Goal: Book appointment/travel/reservation

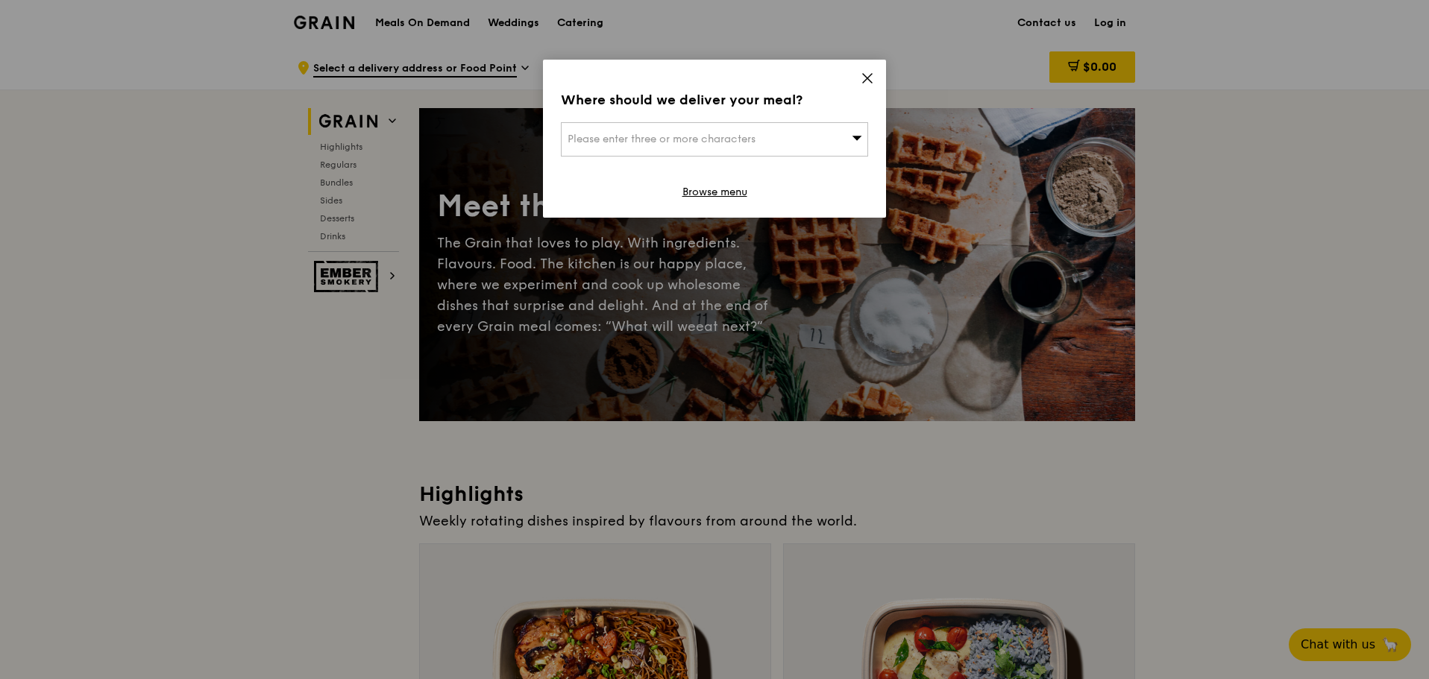
click at [656, 139] on span "Please enter three or more characters" at bounding box center [662, 139] width 188 height 13
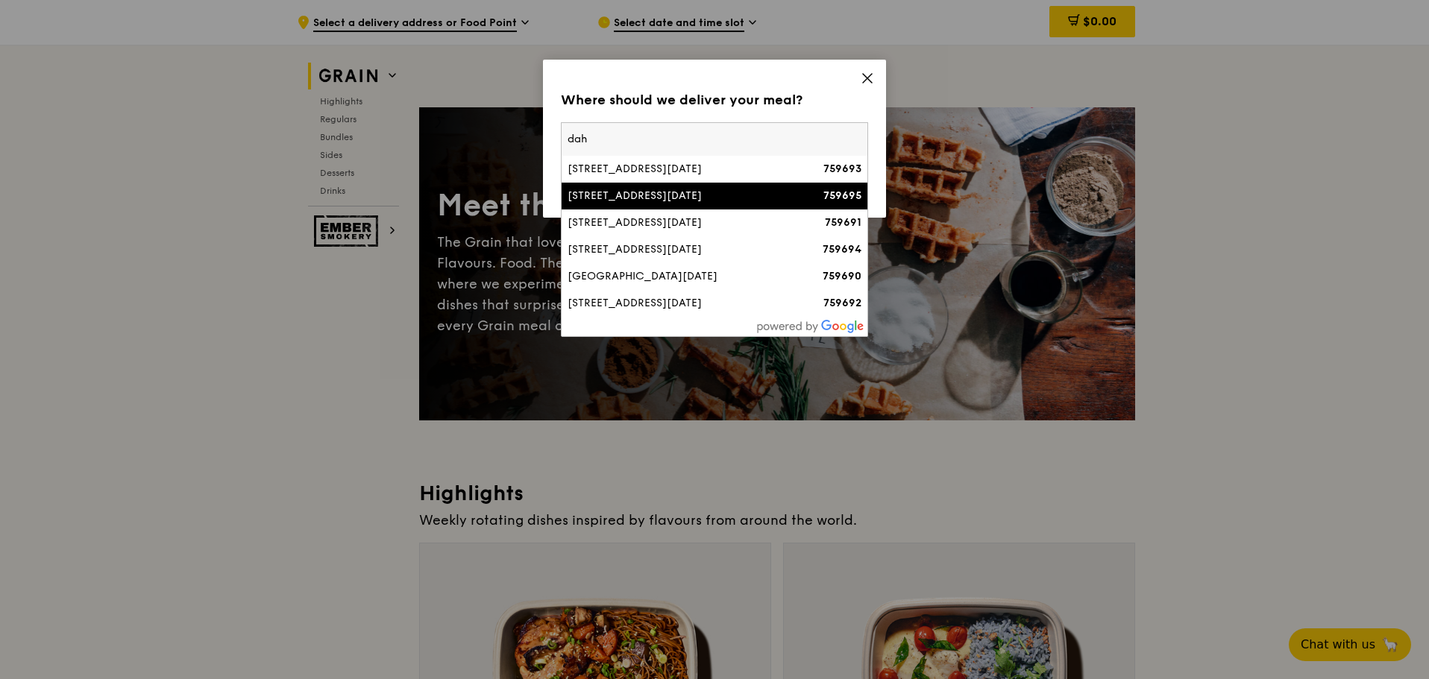
scroll to position [298, 0]
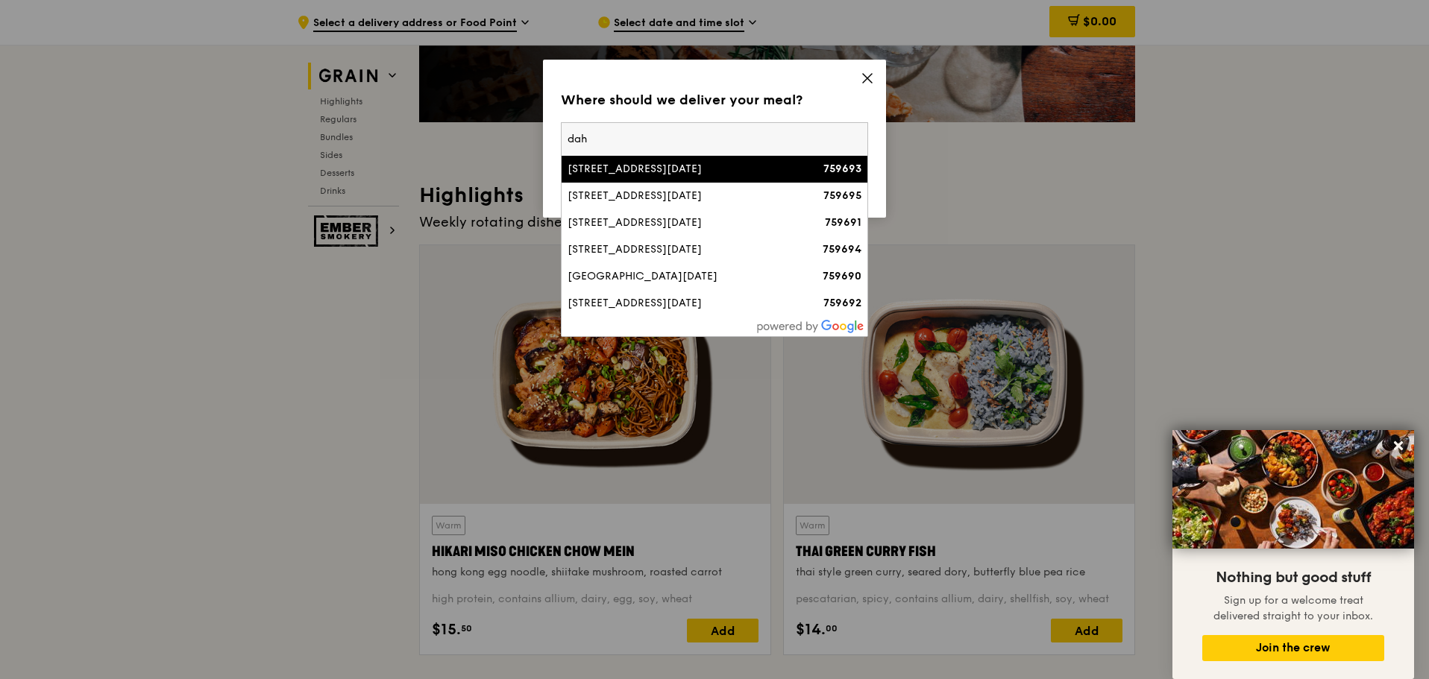
drag, startPoint x: 638, startPoint y: 142, endPoint x: 564, endPoint y: 145, distance: 73.9
click at [564, 145] on input "dah" at bounding box center [715, 139] width 306 height 33
type input "dbs [PERSON_NAME]"
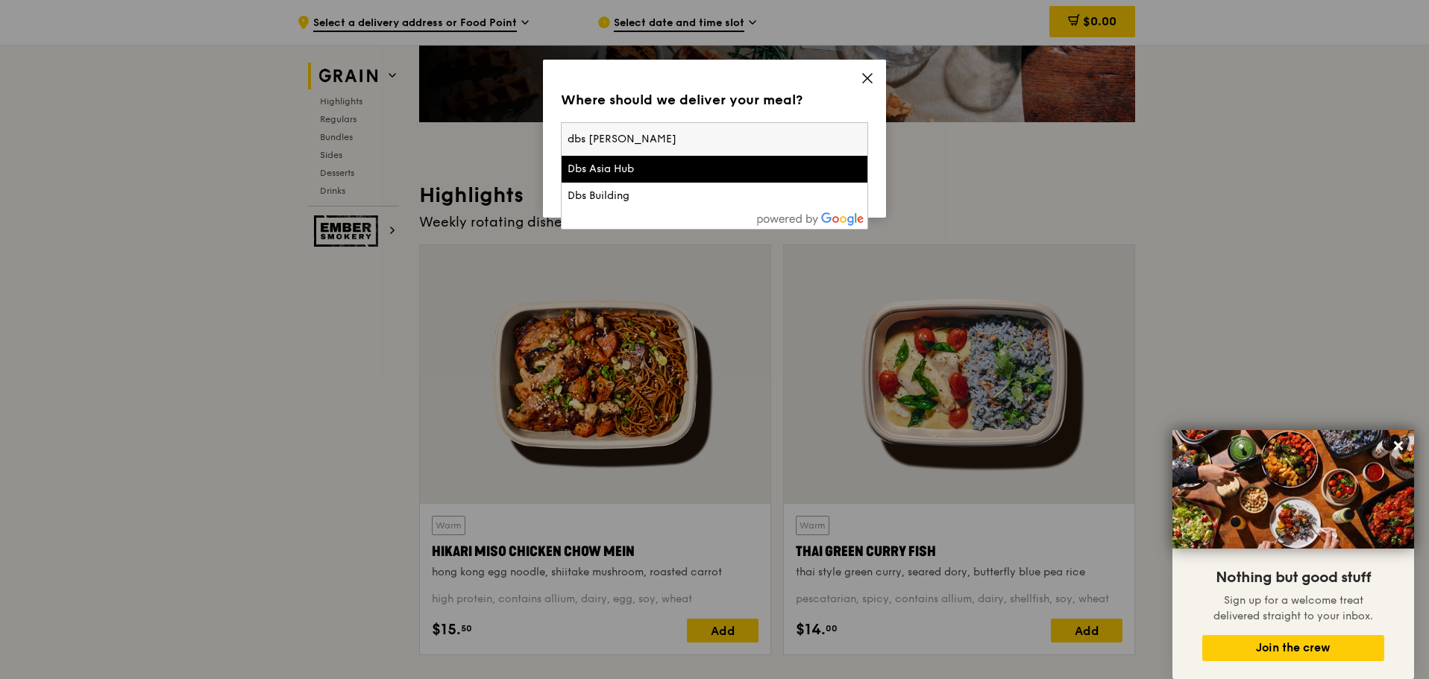
click at [625, 171] on div "Dbs Asia Hub" at bounding box center [678, 169] width 221 height 15
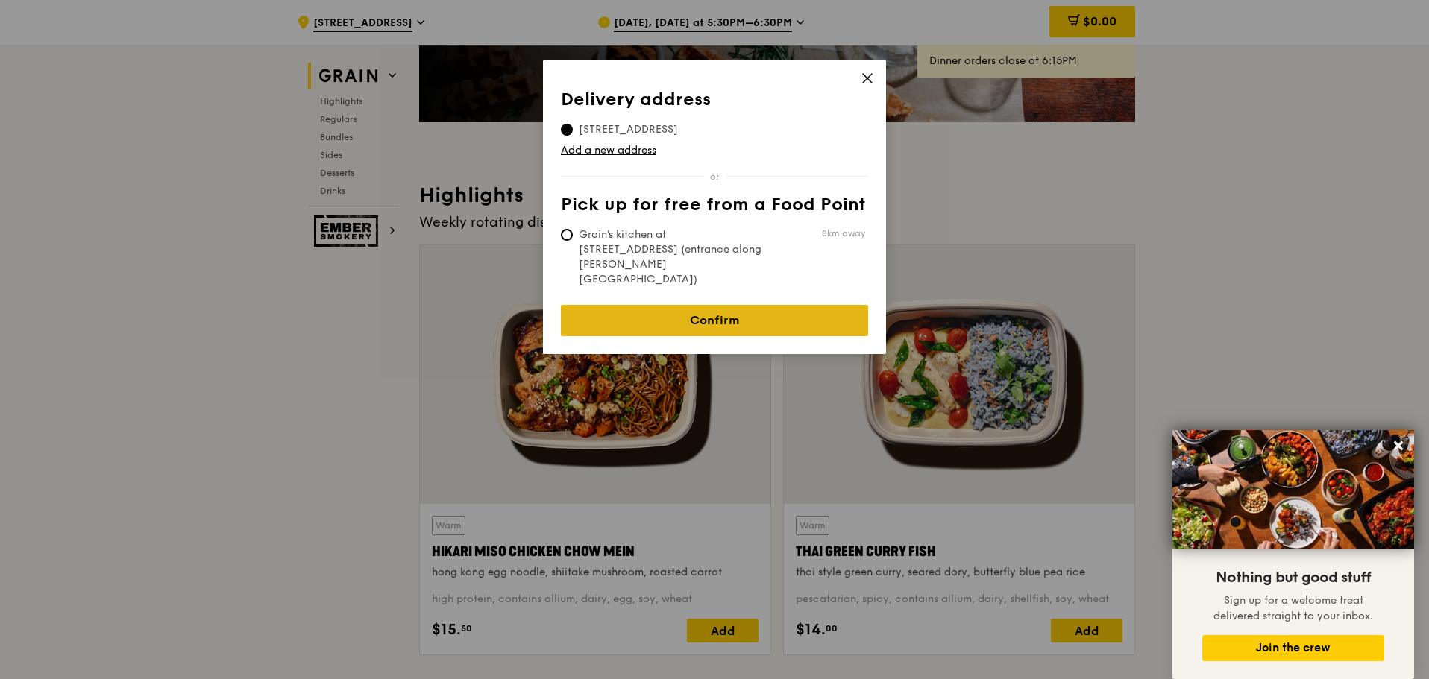
click at [712, 305] on link "Confirm" at bounding box center [714, 320] width 307 height 31
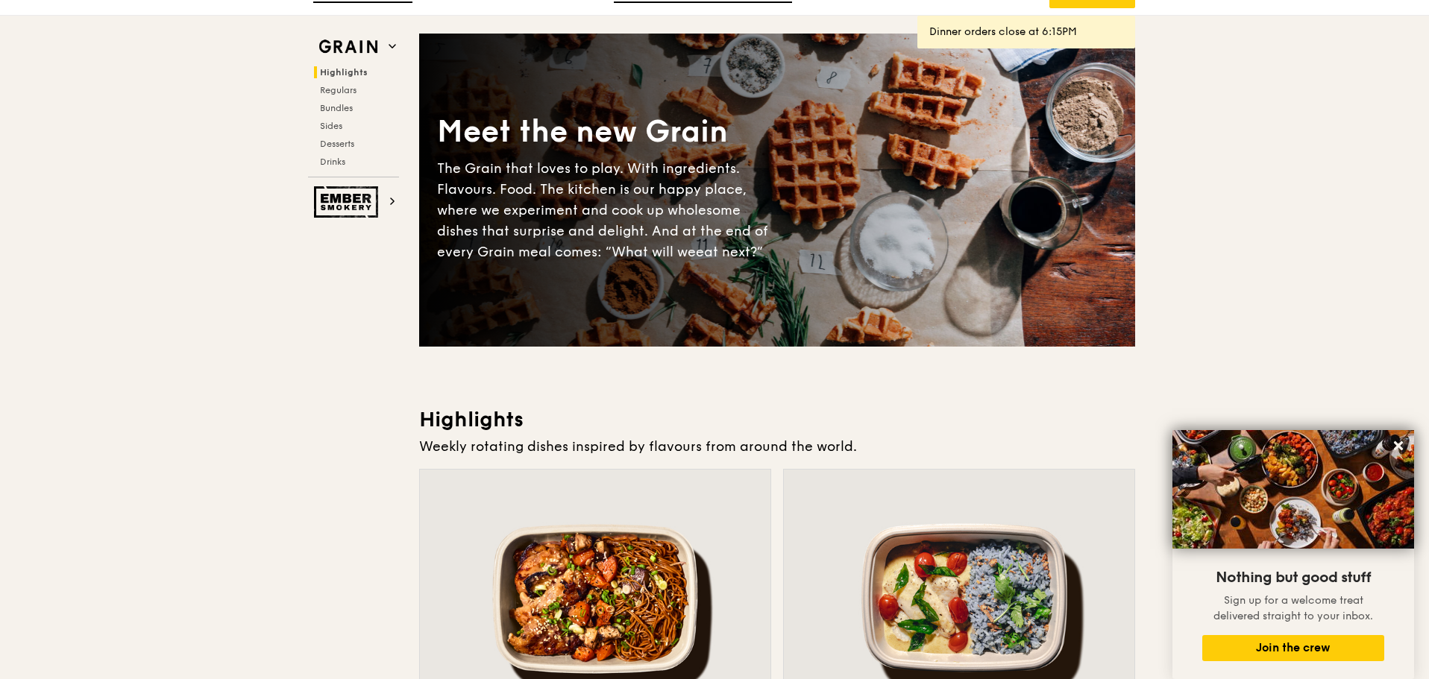
scroll to position [0, 0]
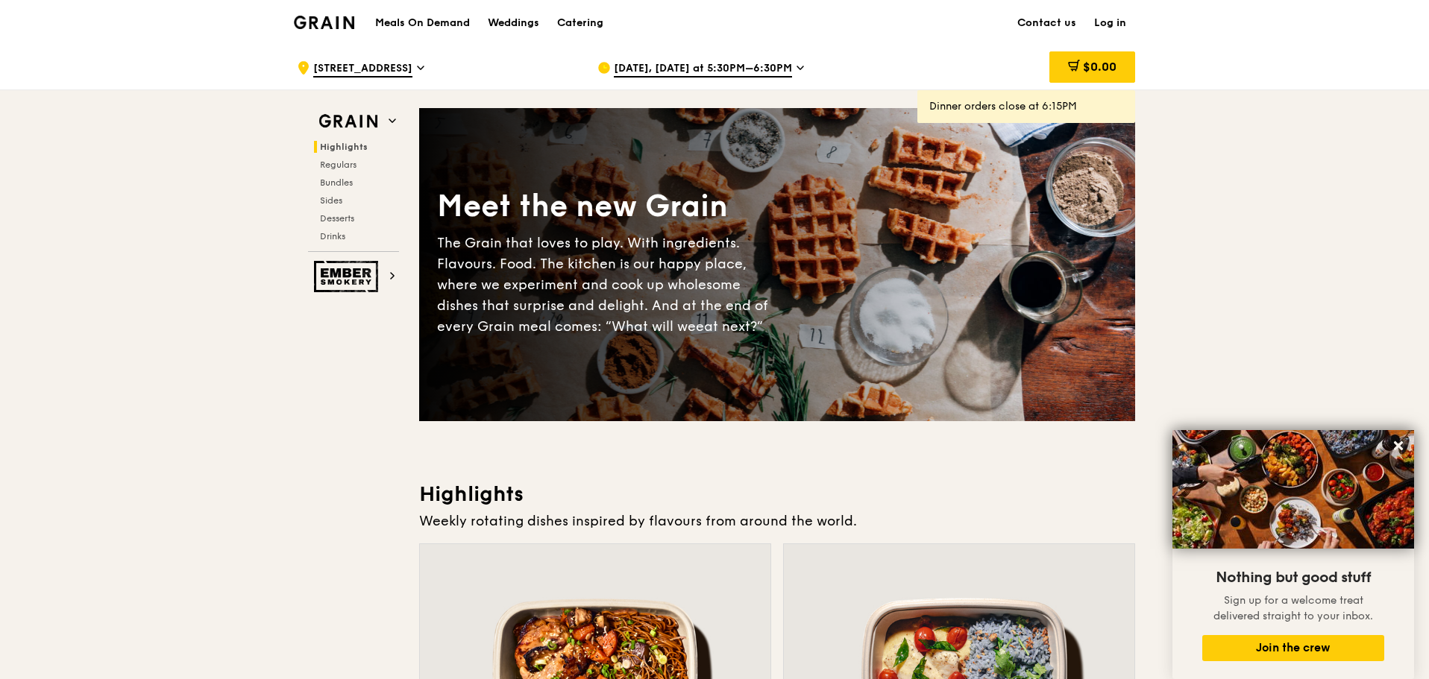
click at [712, 69] on span "[DATE], [DATE] at 5:30PM–6:30PM" at bounding box center [703, 69] width 178 height 16
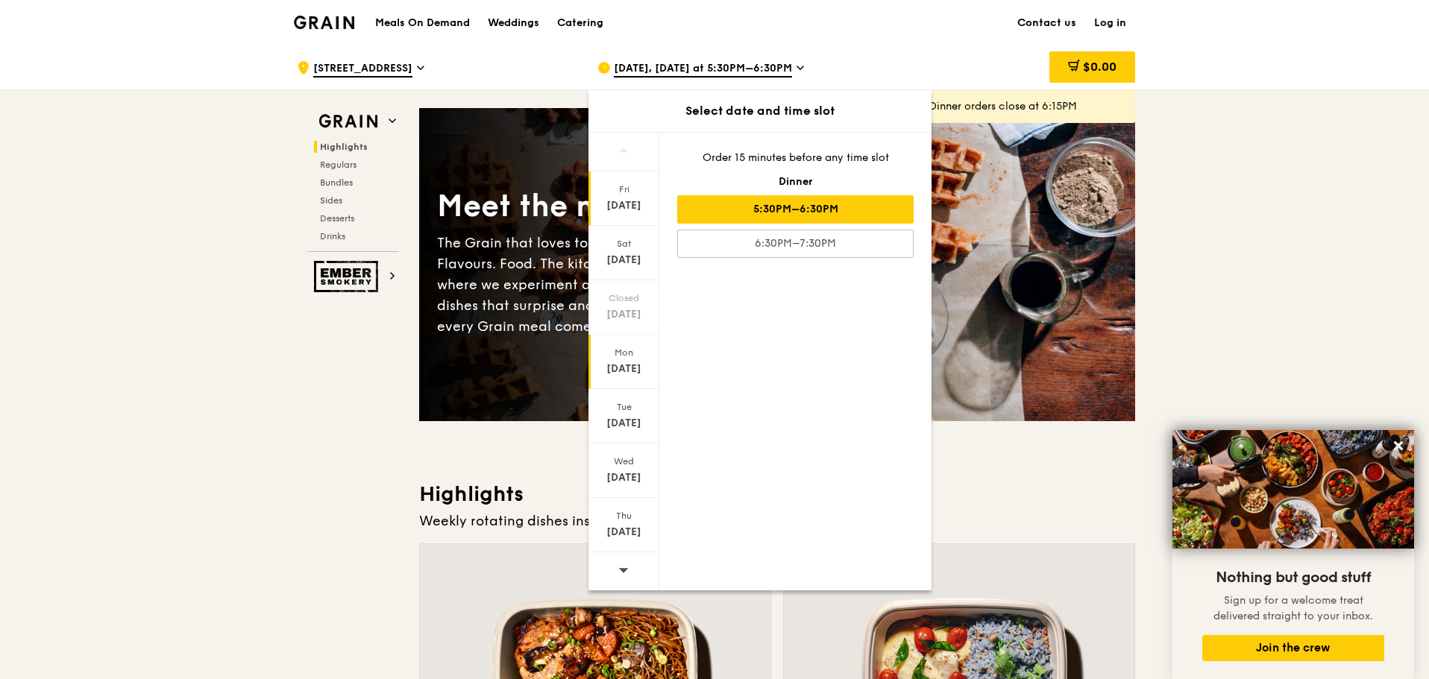
click at [633, 366] on div "[DATE]" at bounding box center [624, 369] width 66 height 15
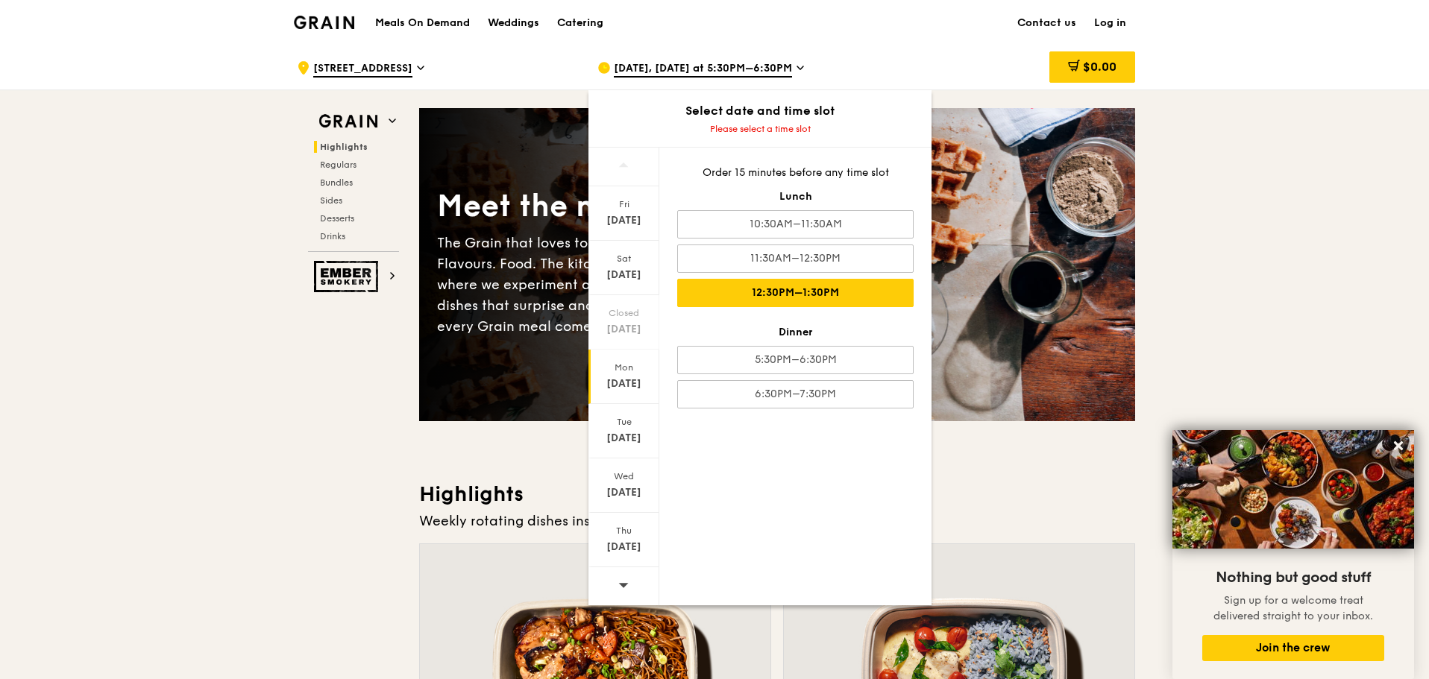
click at [799, 289] on div "12:30PM–1:30PM" at bounding box center [795, 293] width 236 height 28
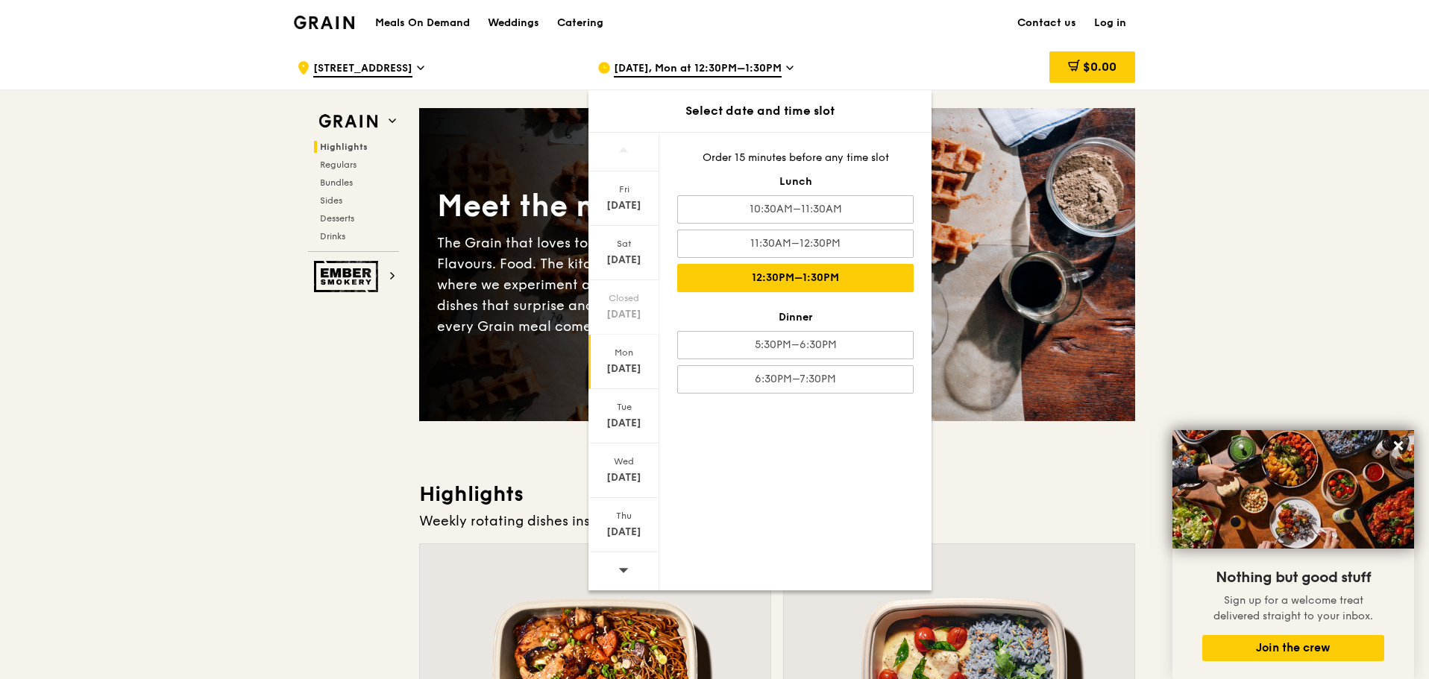
click at [632, 363] on div "[DATE]" at bounding box center [624, 369] width 66 height 15
click at [769, 274] on div "12:30PM–1:30PM" at bounding box center [795, 278] width 236 height 28
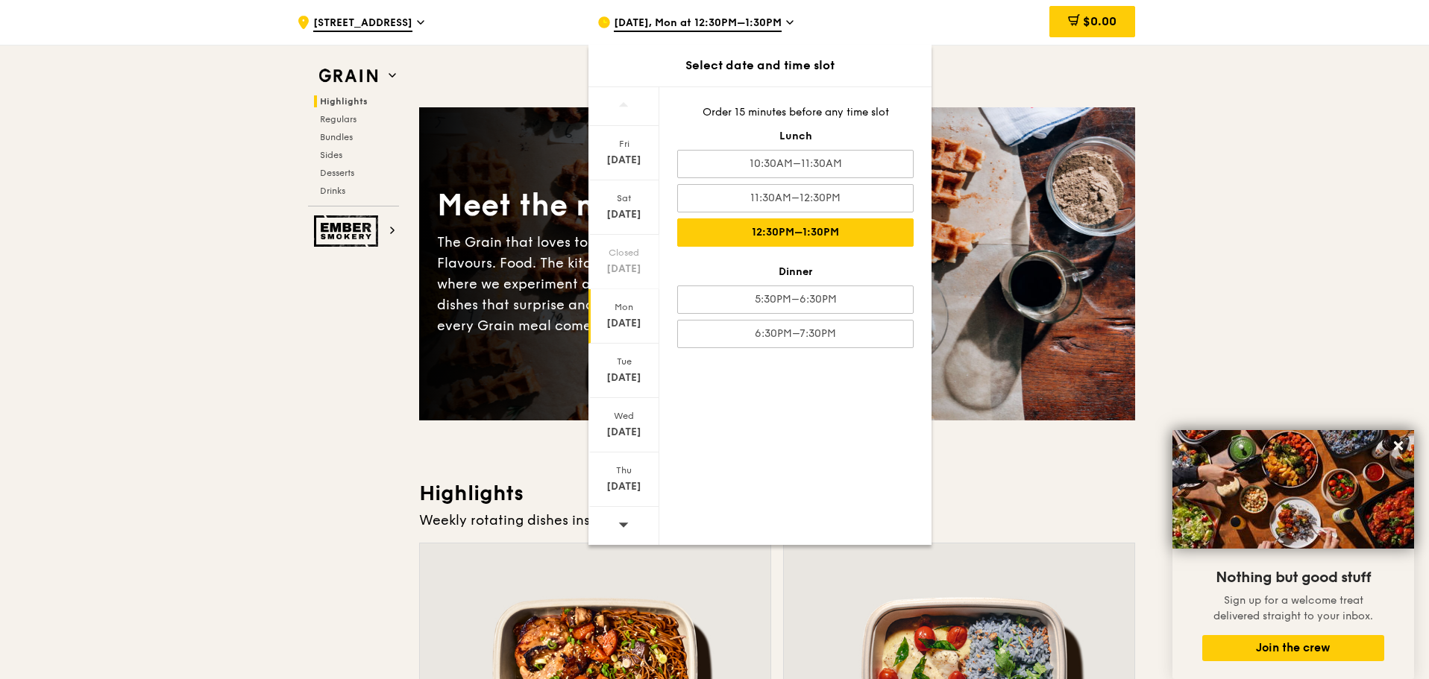
scroll to position [149, 0]
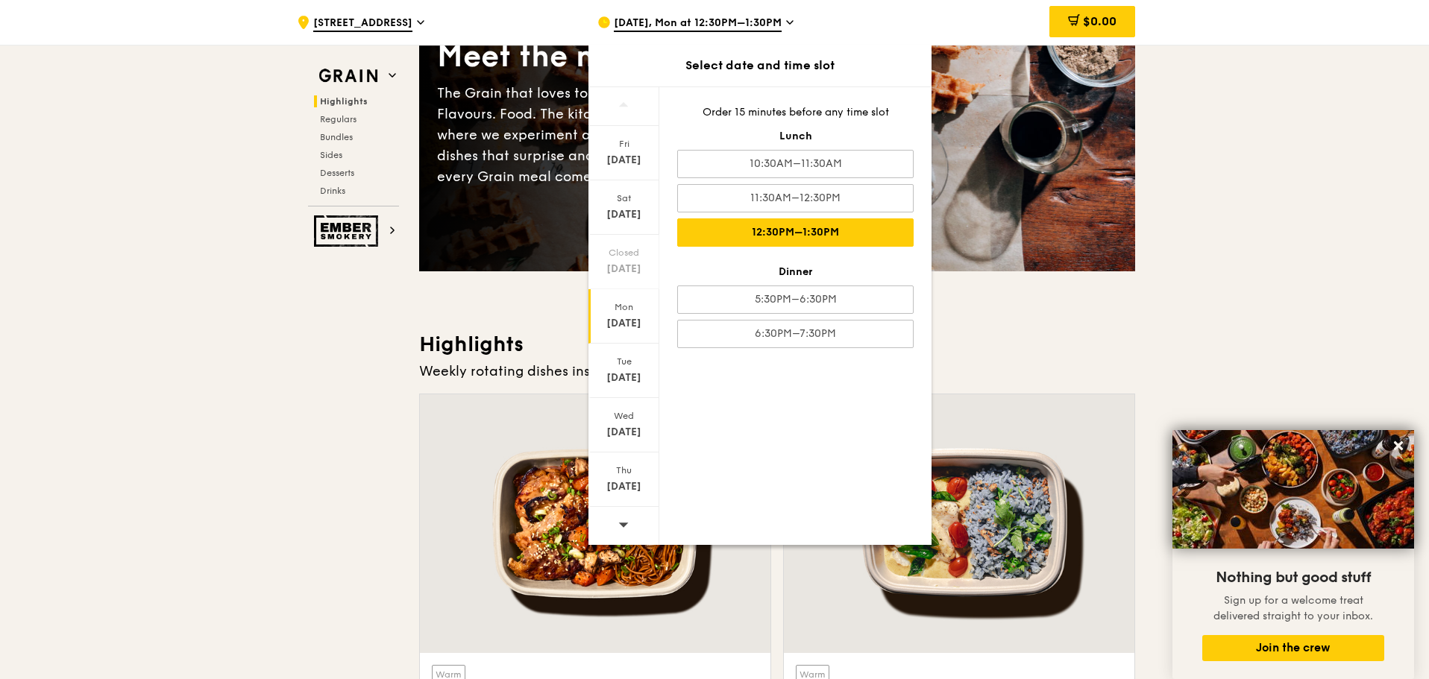
click at [781, 234] on div "12:30PM–1:30PM" at bounding box center [795, 233] width 236 height 28
click at [791, 232] on div "12:30PM–1:30PM" at bounding box center [795, 233] width 236 height 28
click at [754, 17] on span "[DATE], Mon at 12:30PM–1:30PM" at bounding box center [698, 24] width 168 height 16
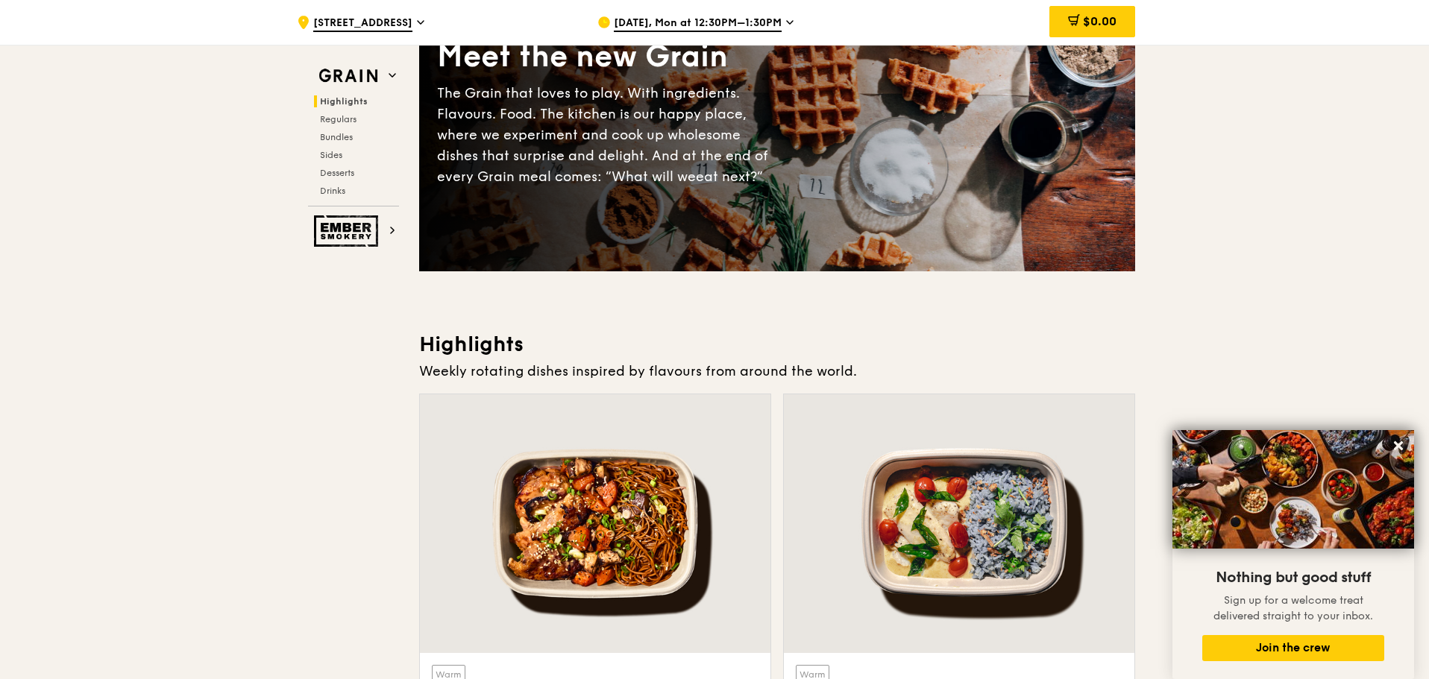
click at [897, 23] on div "$0.00" at bounding box center [1015, 22] width 240 height 45
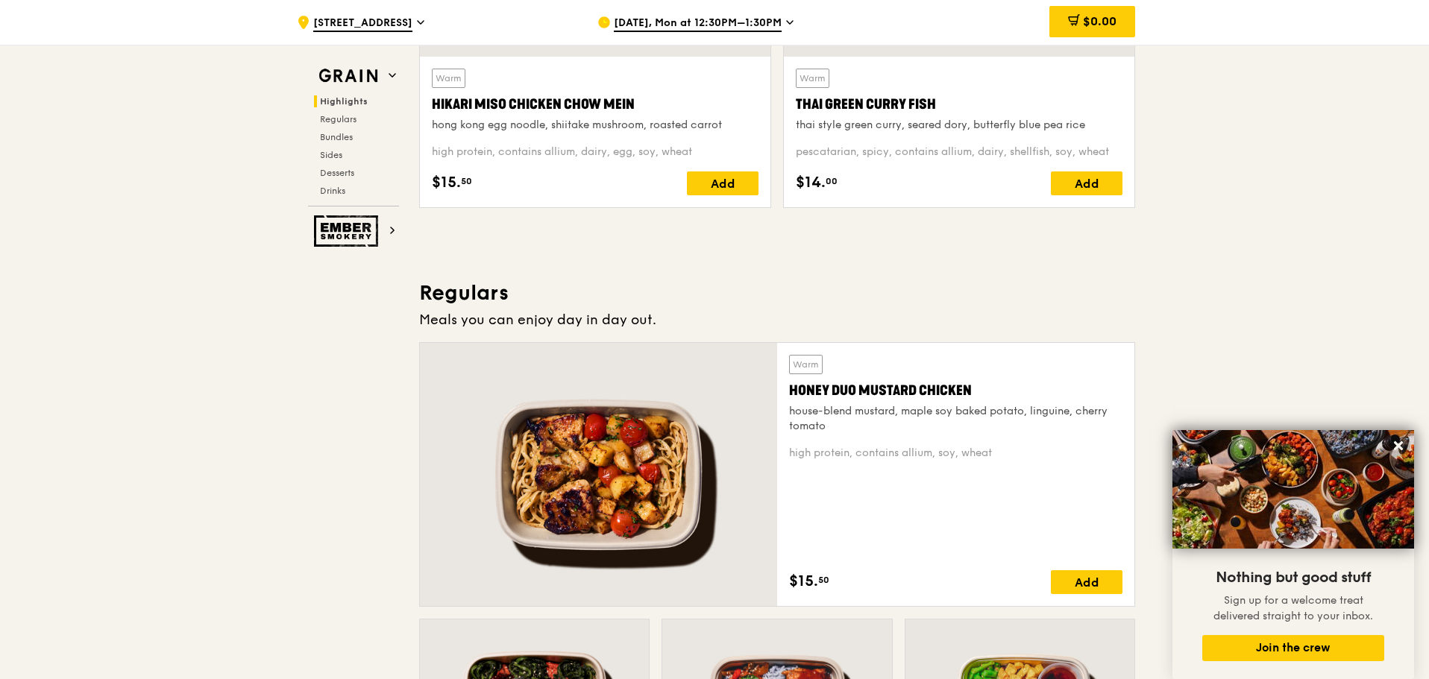
scroll to position [820, 0]
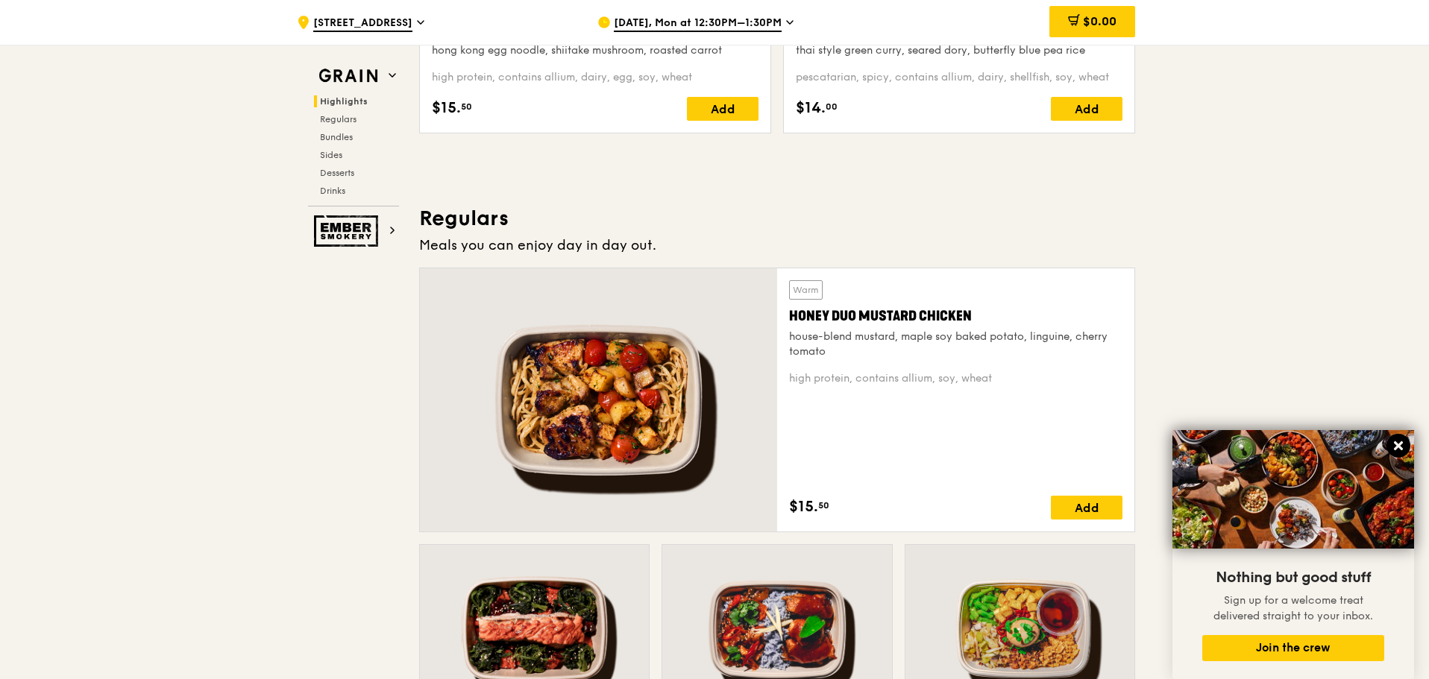
click at [1401, 442] on icon at bounding box center [1398, 445] width 13 height 13
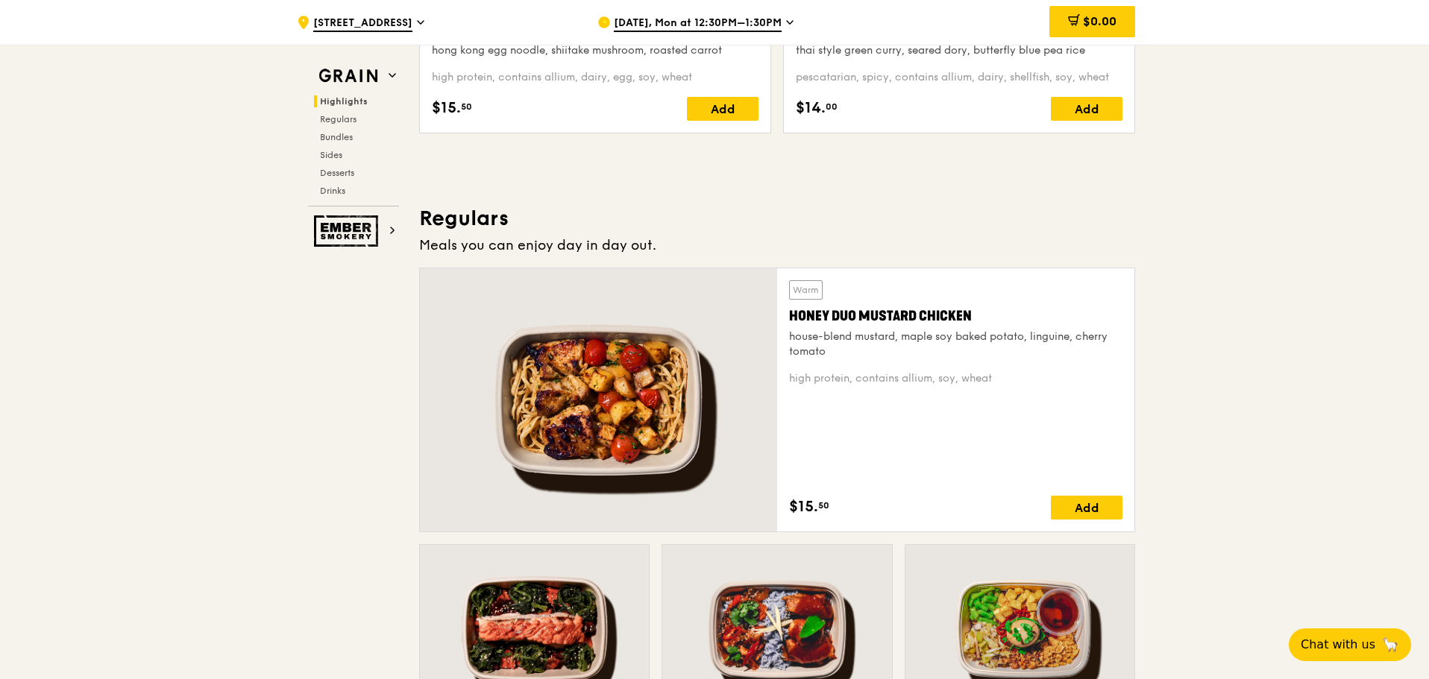
scroll to position [671, 0]
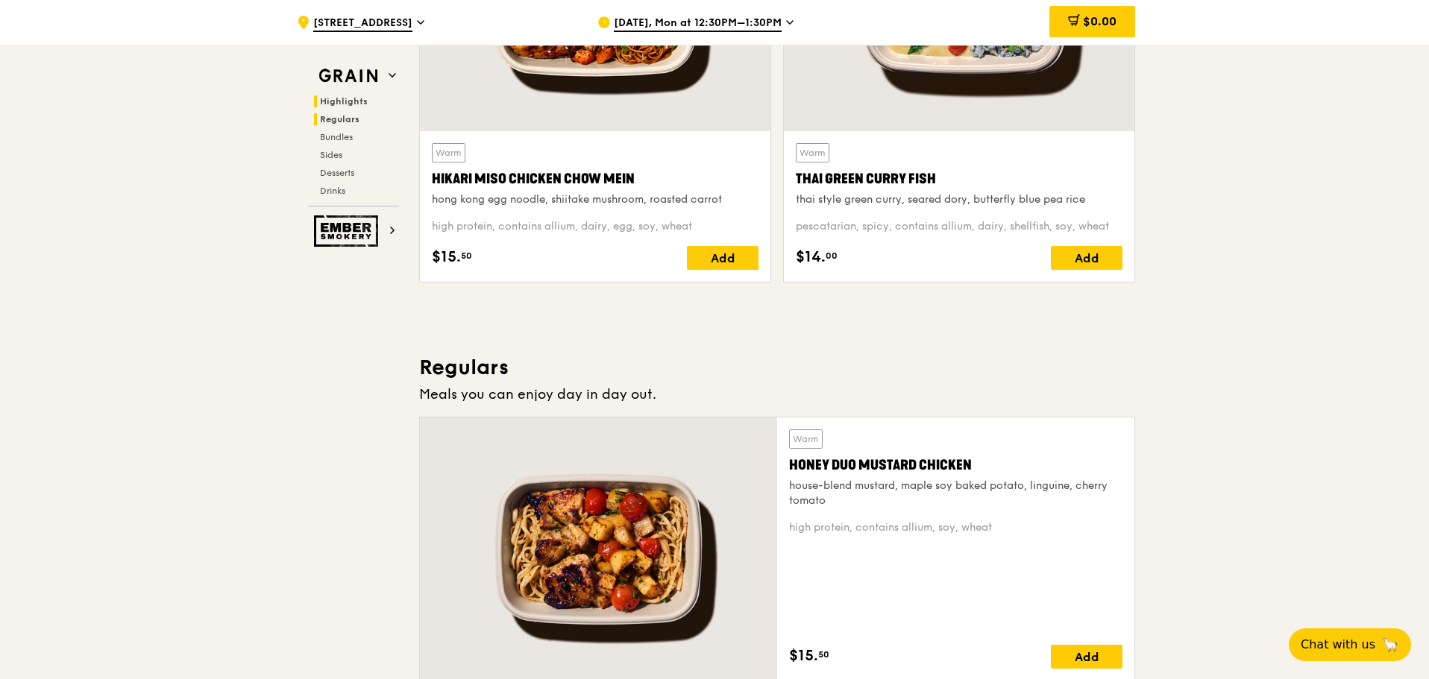
click at [344, 121] on span "Regulars" at bounding box center [340, 119] width 40 height 10
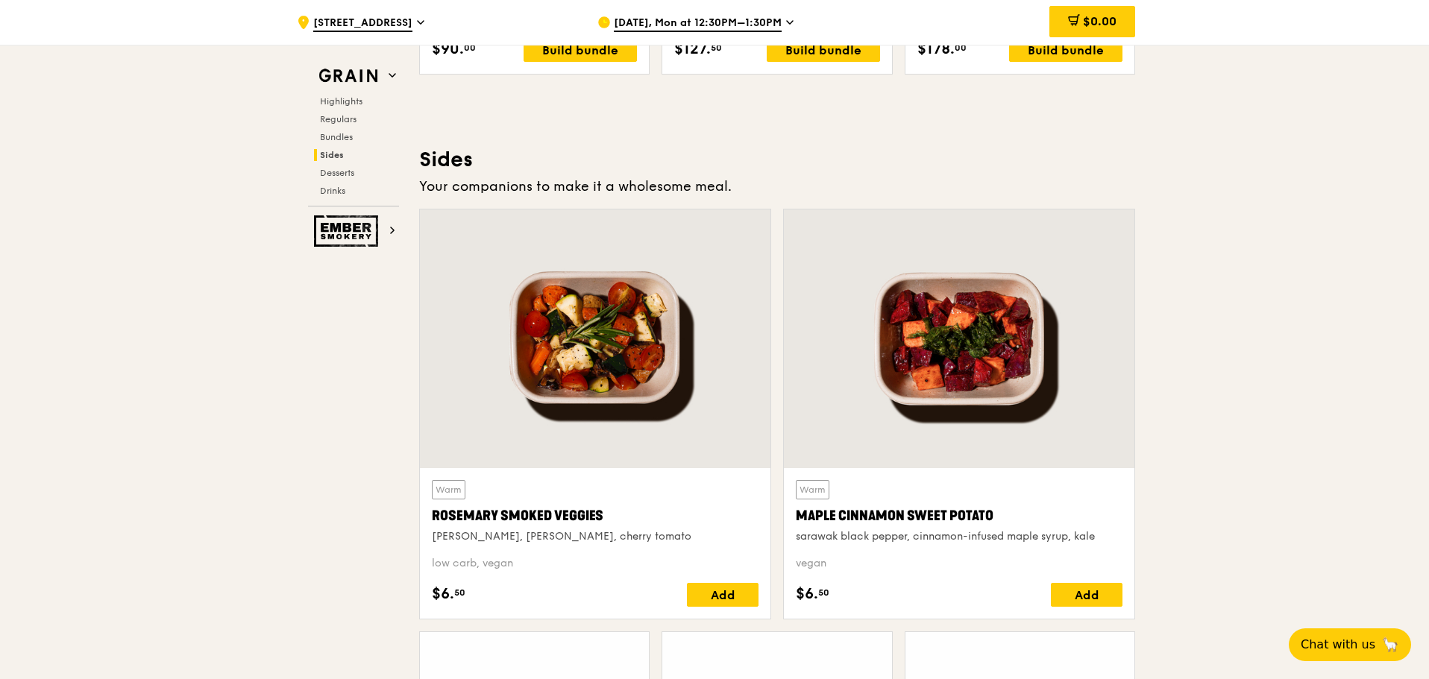
scroll to position [3353, 0]
